Goal: Complete application form: Complete application form

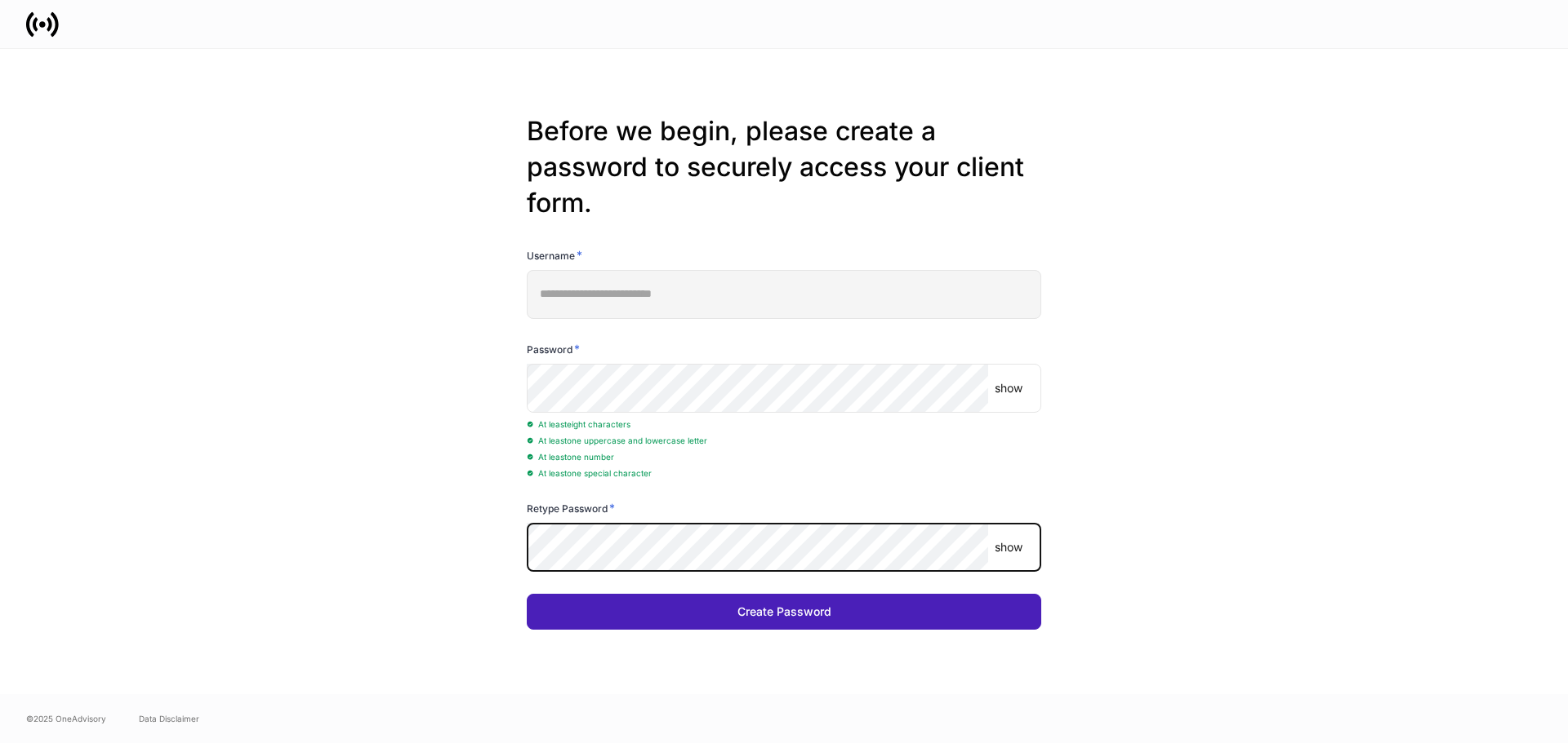
click at [668, 607] on button "Create Password" at bounding box center [784, 612] width 514 height 36
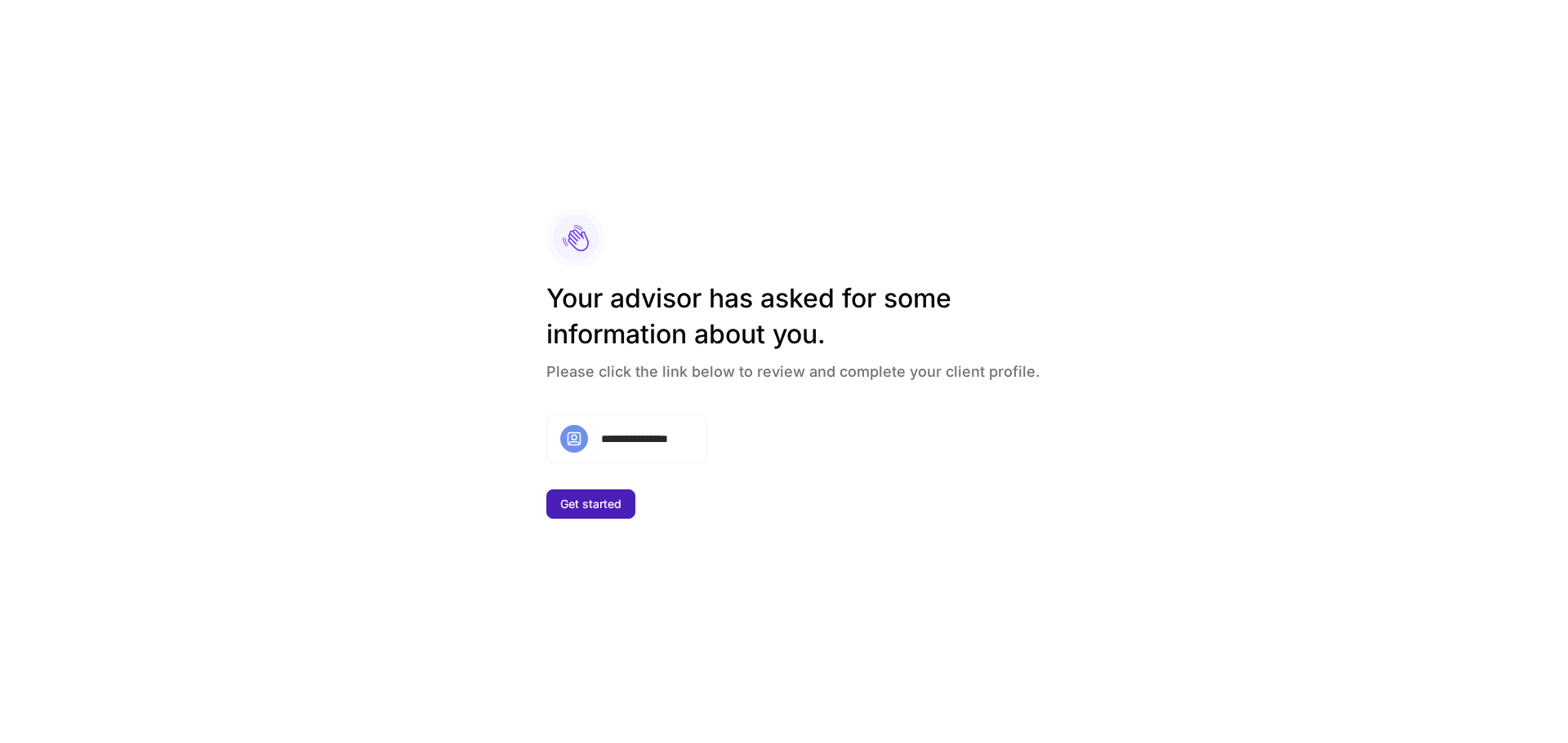
click at [601, 502] on div "Get started" at bounding box center [591, 504] width 62 height 12
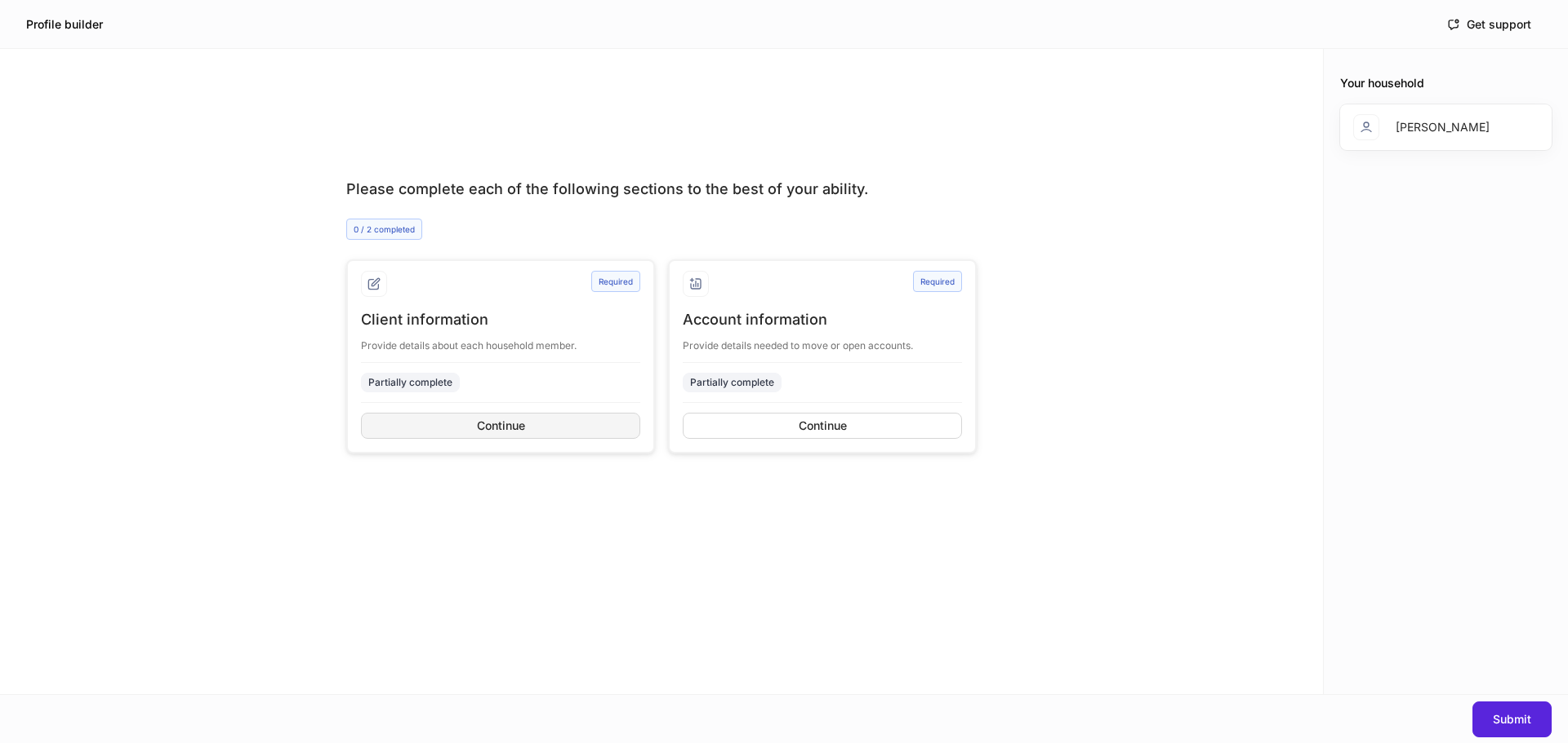
click at [468, 421] on button "Continue" at bounding box center [500, 425] width 279 height 26
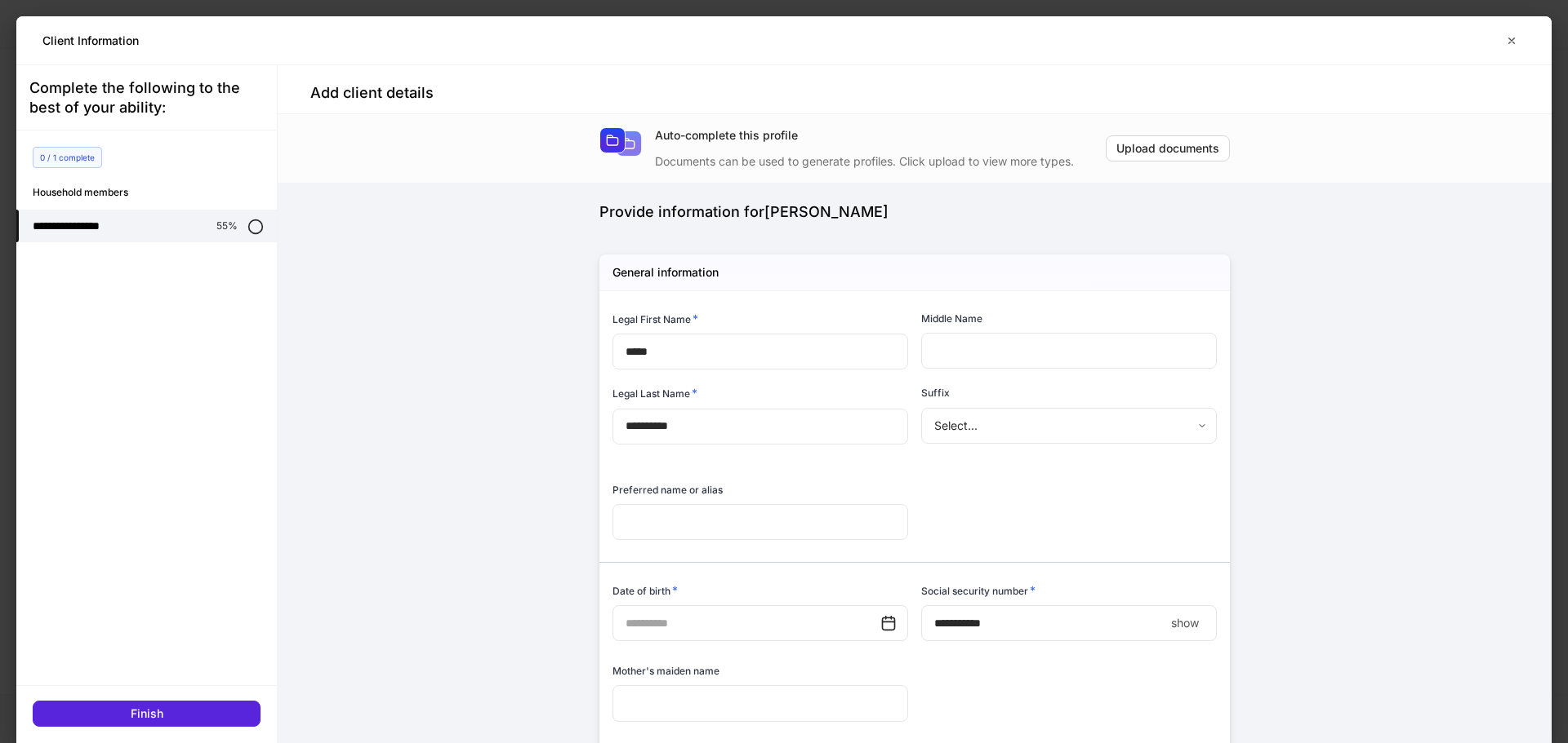
scroll to position [81, 0]
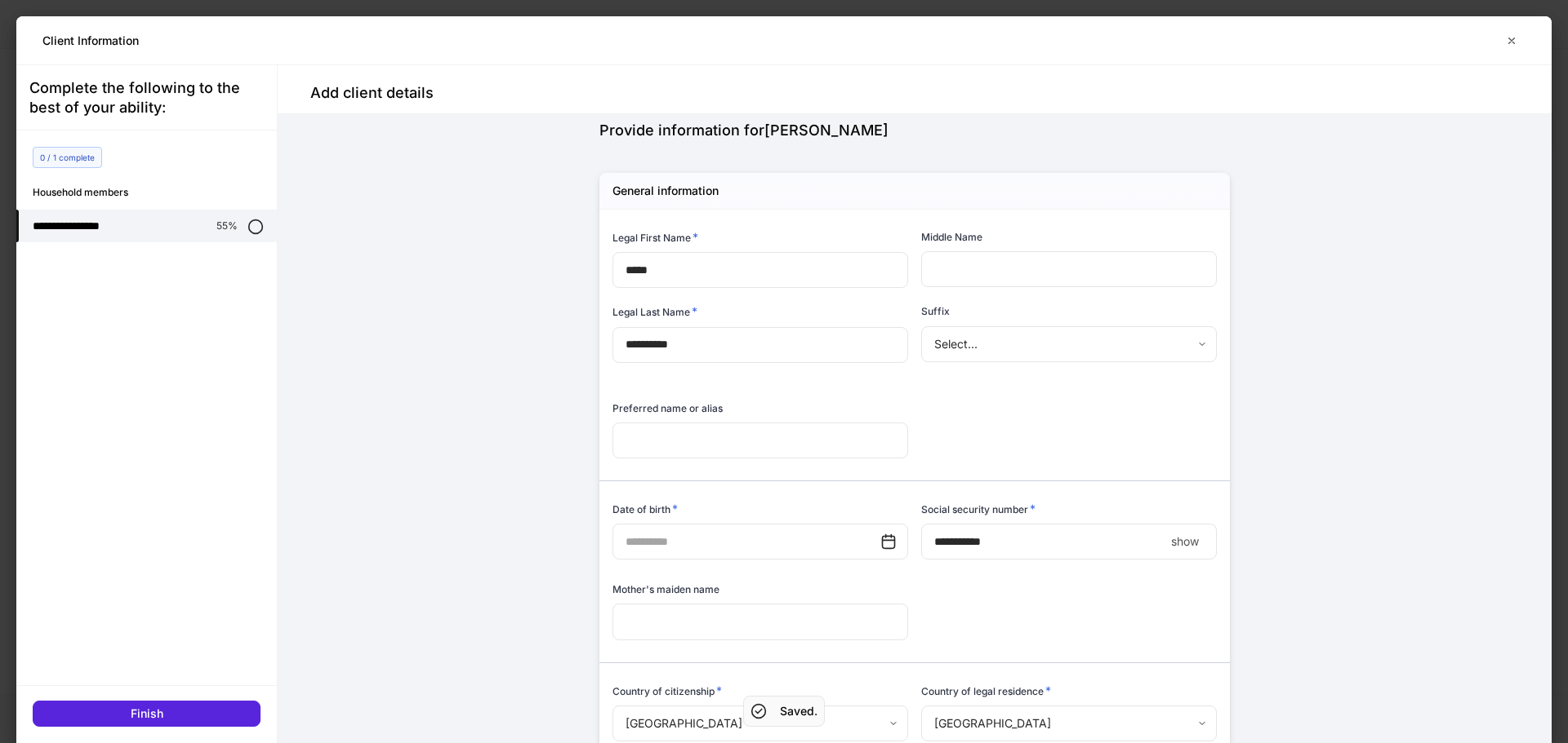
click at [1178, 543] on p "show" at bounding box center [1184, 541] width 28 height 16
click at [1178, 543] on p "hide" at bounding box center [1187, 541] width 23 height 16
click at [1178, 543] on p "show" at bounding box center [1184, 541] width 28 height 16
drag, startPoint x: 1072, startPoint y: 541, endPoint x: 872, endPoint y: 532, distance: 200.2
click at [872, 532] on div "**********" at bounding box center [908, 607] width 618 height 796
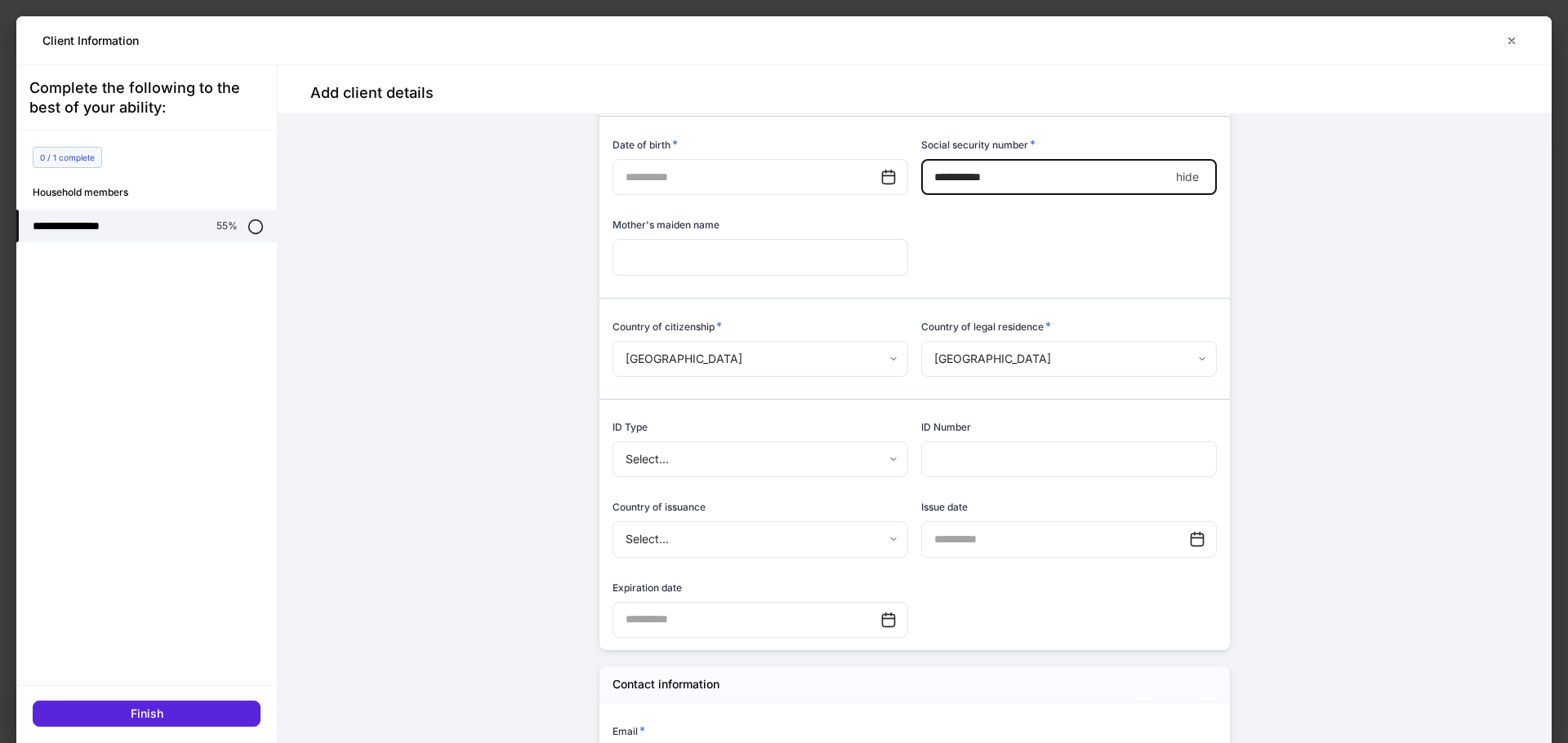
scroll to position [326, 0]
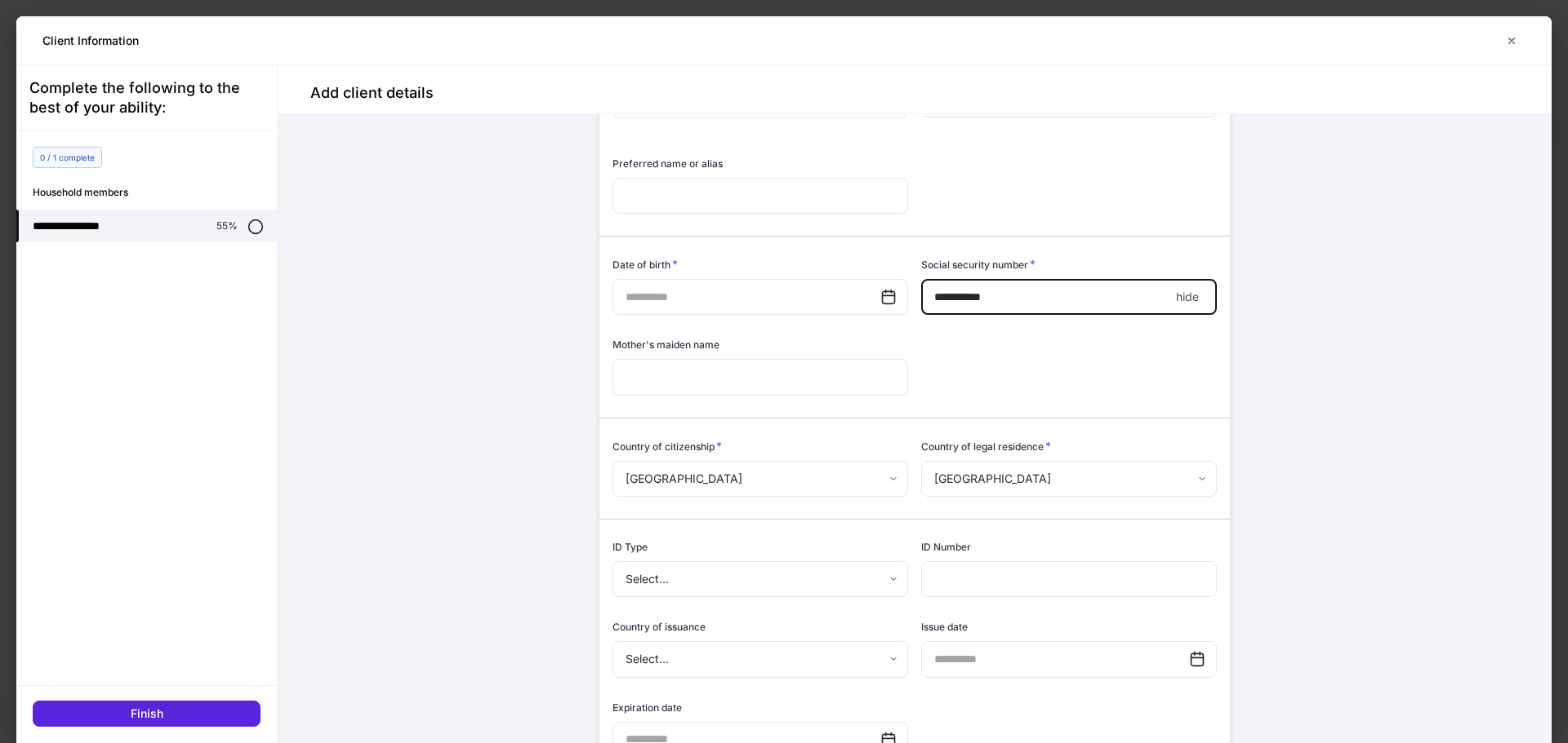
click at [1175, 301] on p "hide" at bounding box center [1187, 297] width 23 height 16
type input "**********"
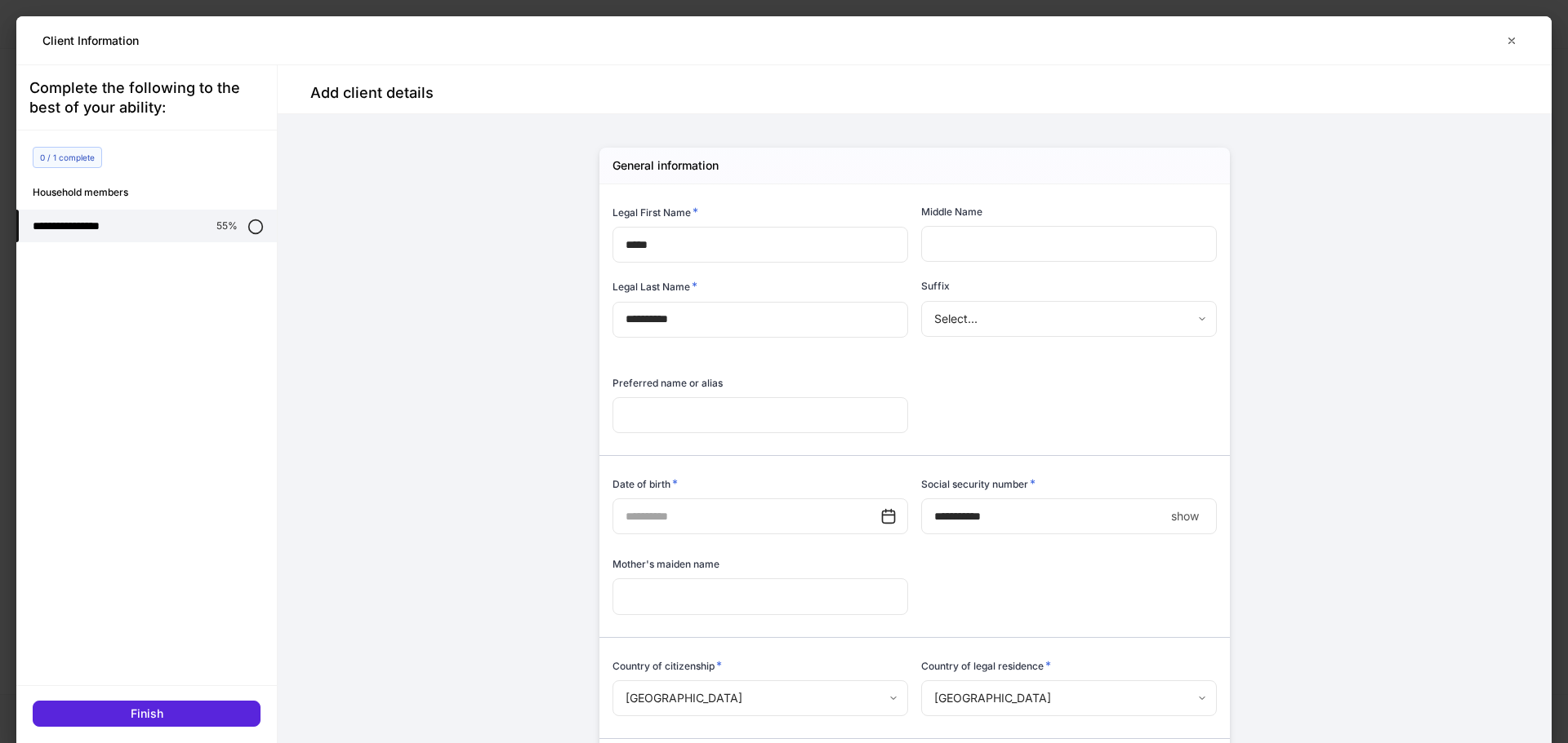
scroll to position [81, 0]
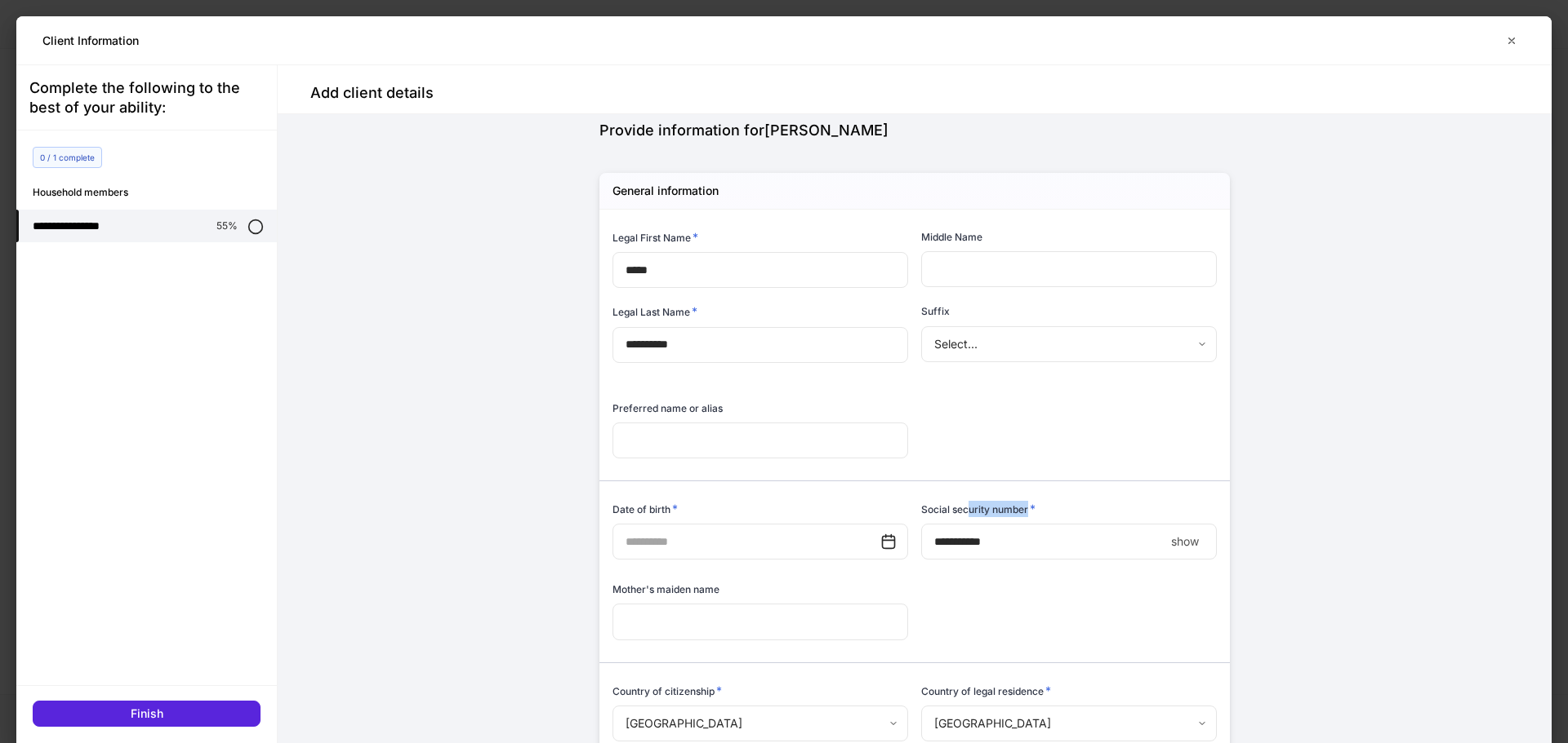
drag, startPoint x: 1015, startPoint y: 513, endPoint x: 959, endPoint y: 503, distance: 56.9
click at [959, 503] on h6 "Social security number *" at bounding box center [978, 509] width 114 height 16
click at [1520, 43] on button "button" at bounding box center [1511, 40] width 28 height 26
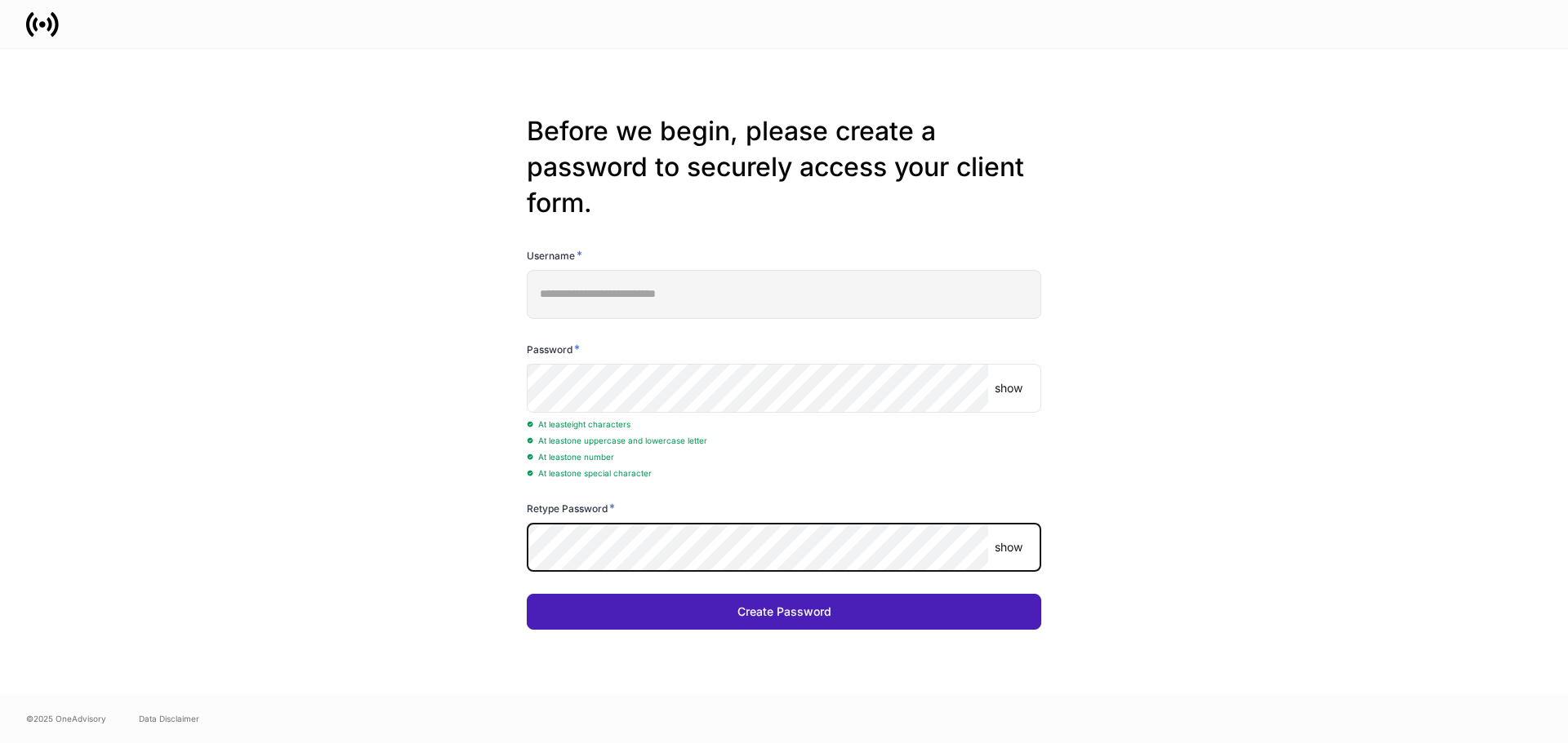
click at [810, 602] on button "Create Password" at bounding box center [784, 612] width 514 height 36
